Goal: Find specific page/section: Find specific page/section

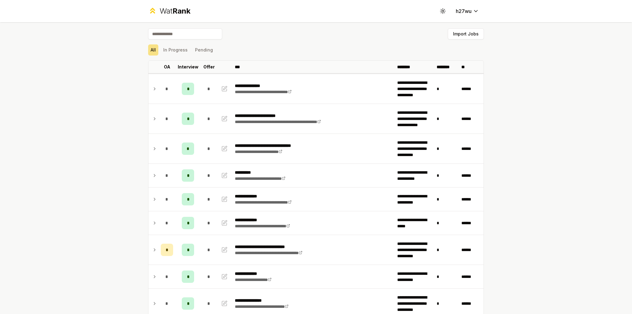
scroll to position [405, 0]
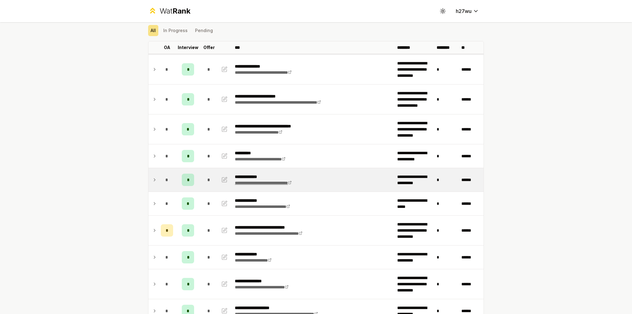
scroll to position [93, 0]
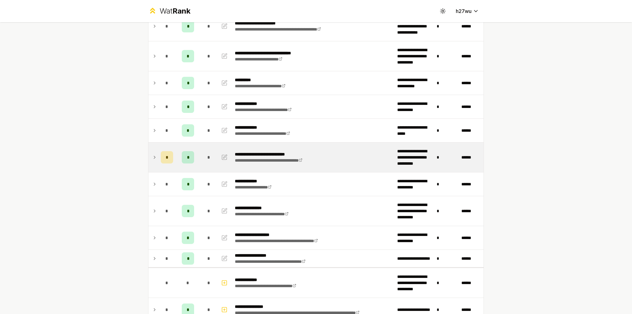
click at [154, 157] on icon at bounding box center [154, 157] width 1 height 2
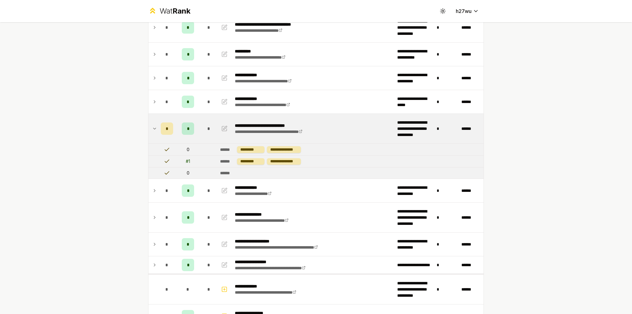
scroll to position [123, 0]
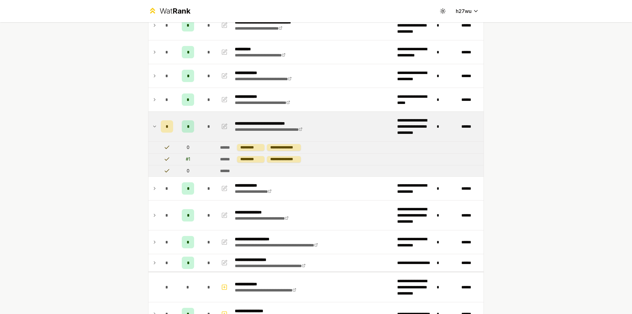
click at [149, 125] on td at bounding box center [153, 127] width 10 height 30
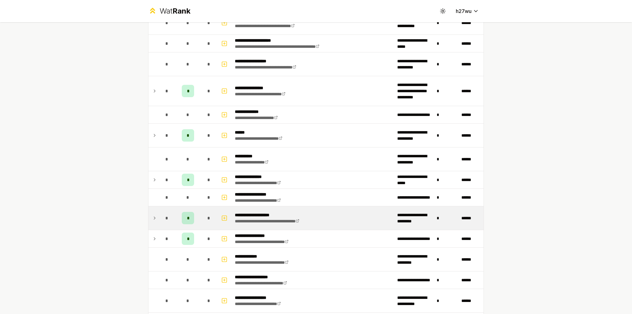
scroll to position [926, 0]
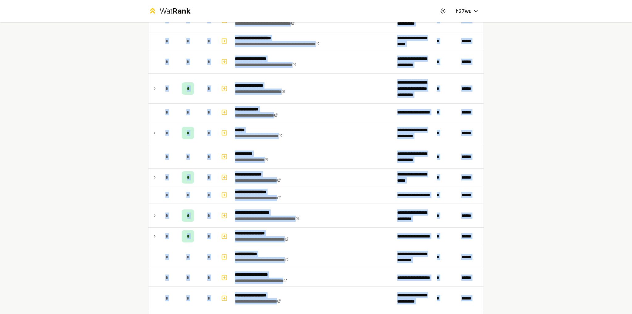
drag, startPoint x: 623, startPoint y: 253, endPoint x: 628, endPoint y: 267, distance: 15.3
click at [628, 267] on div "**********" at bounding box center [316, 157] width 632 height 314
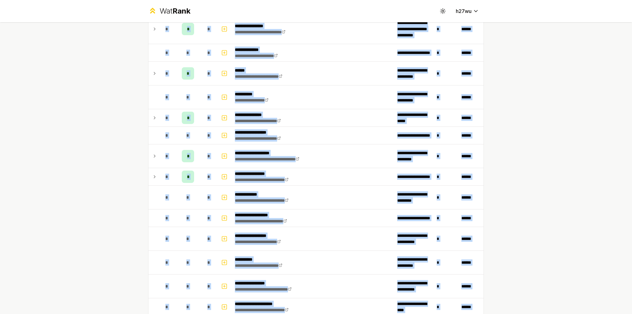
scroll to position [1022, 0]
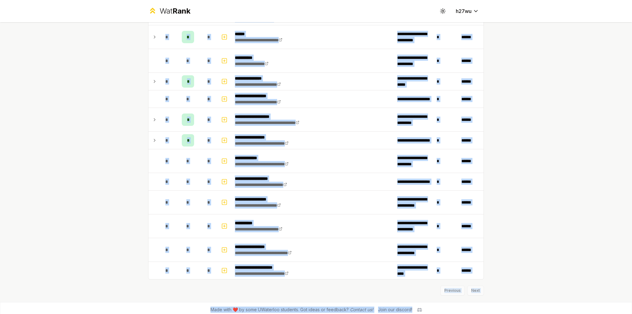
click at [596, 246] on div "**********" at bounding box center [316, 157] width 632 height 314
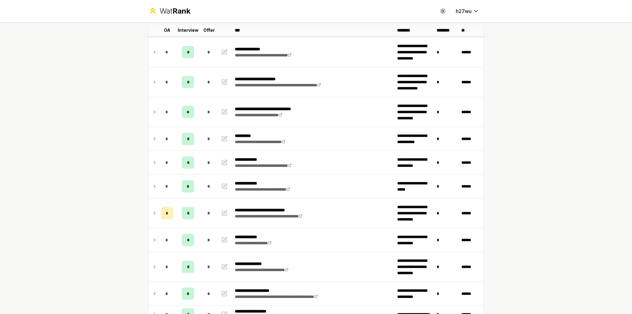
scroll to position [0, 0]
